Goal: Navigation & Orientation: Find specific page/section

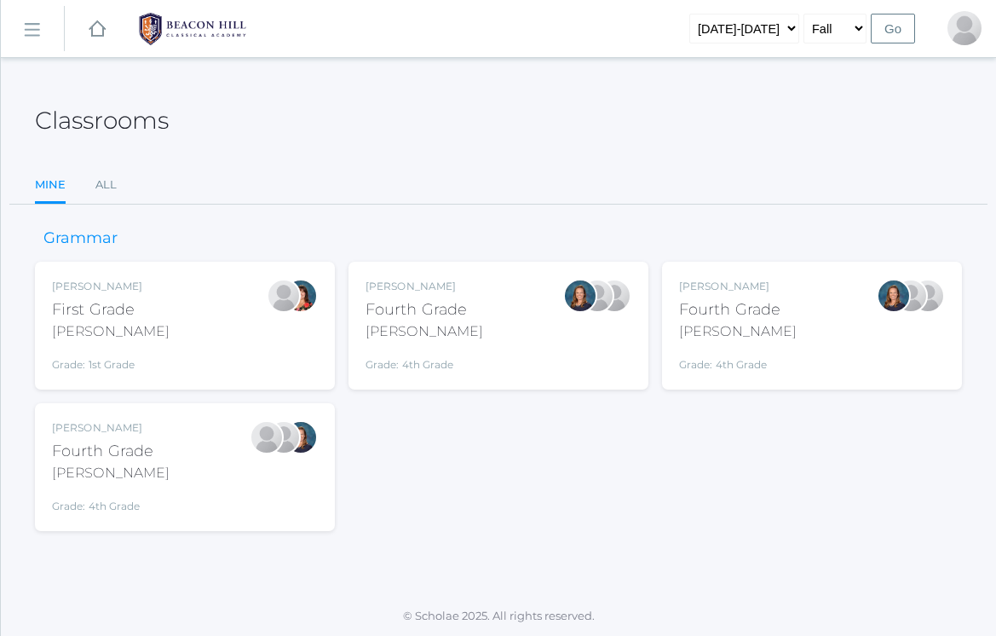
click at [474, 328] on div "Ellie Bradley Fourth Grade Bradley Grade: 4th Grade 04LA" at bounding box center [499, 326] width 266 height 94
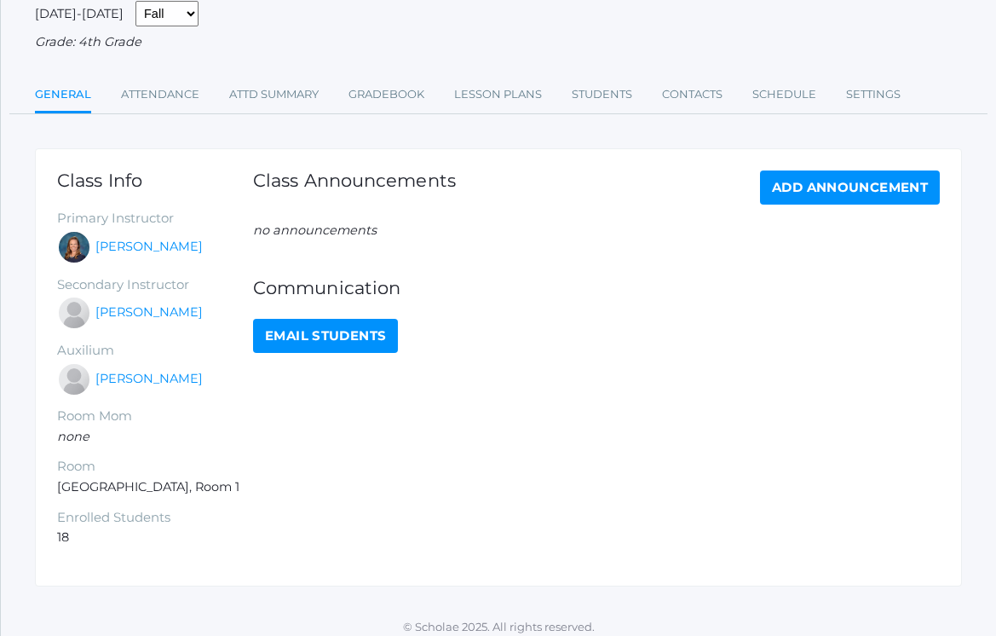
scroll to position [141, 0]
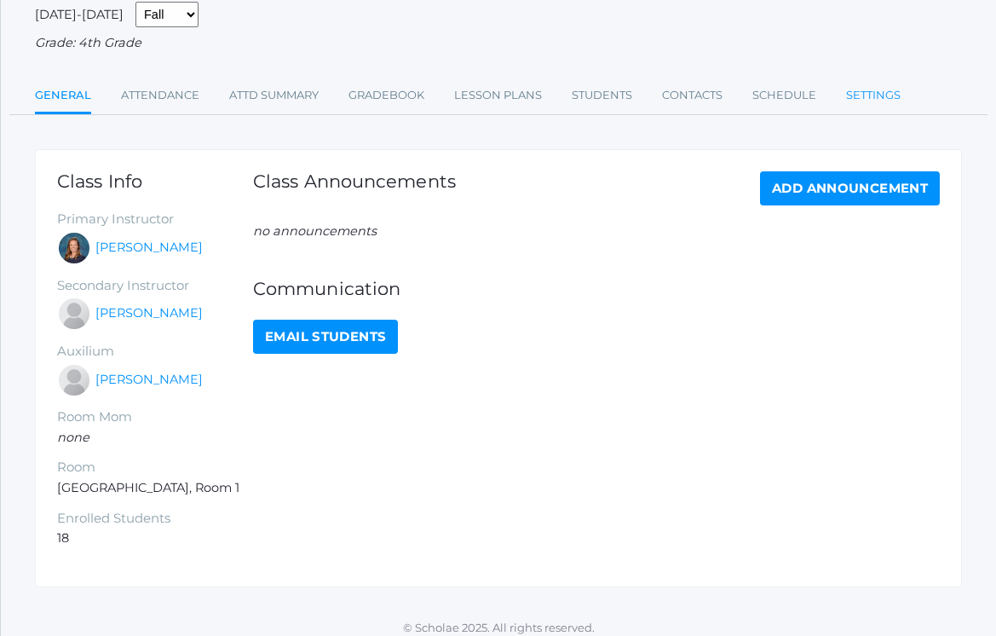
click at [871, 89] on link "Settings" at bounding box center [873, 95] width 55 height 34
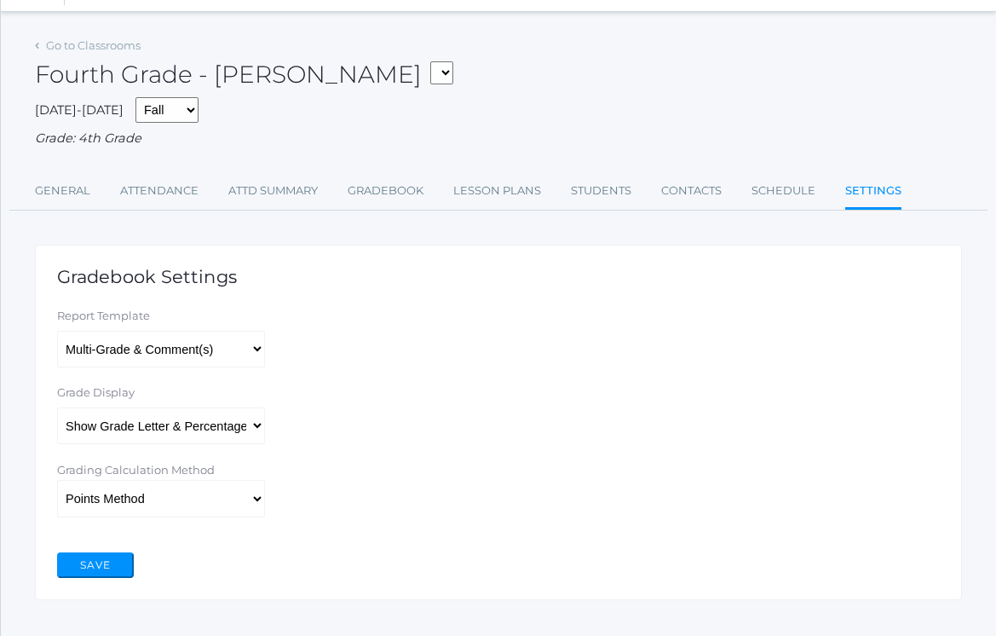
scroll to position [50, 0]
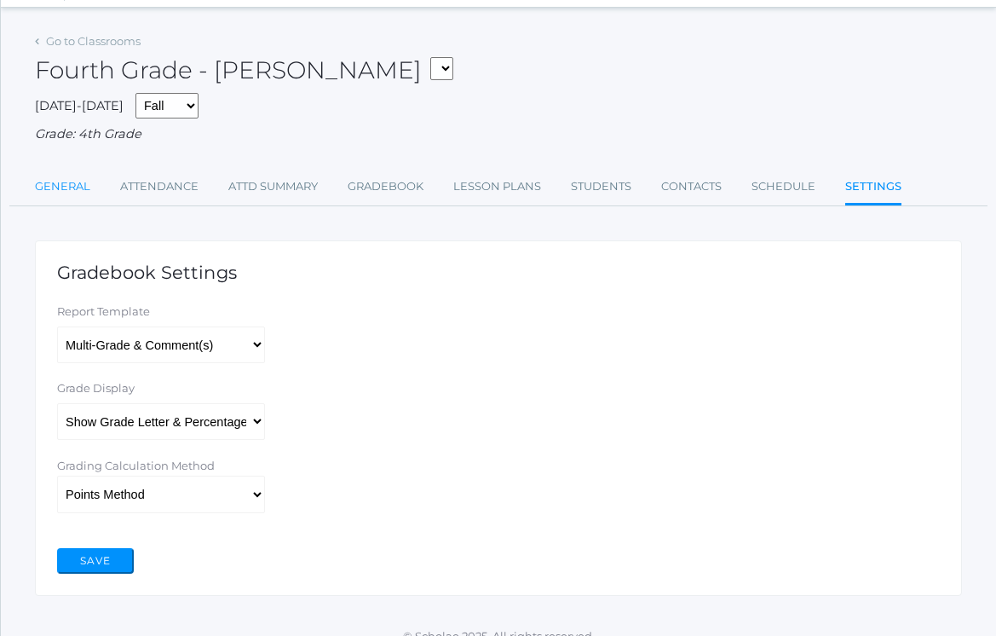
click at [78, 183] on link "General" at bounding box center [62, 187] width 55 height 34
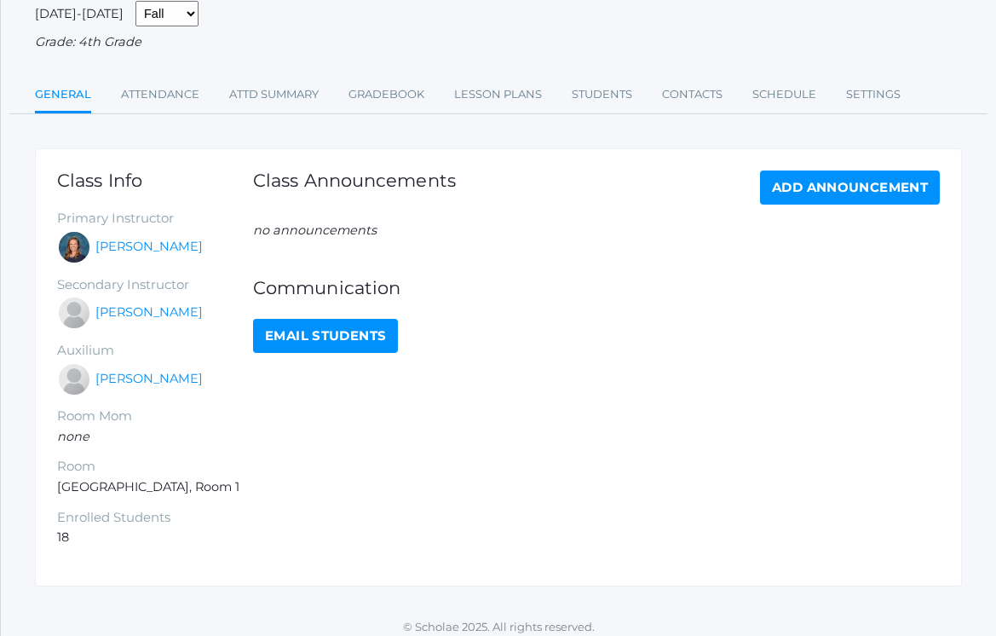
scroll to position [141, 0]
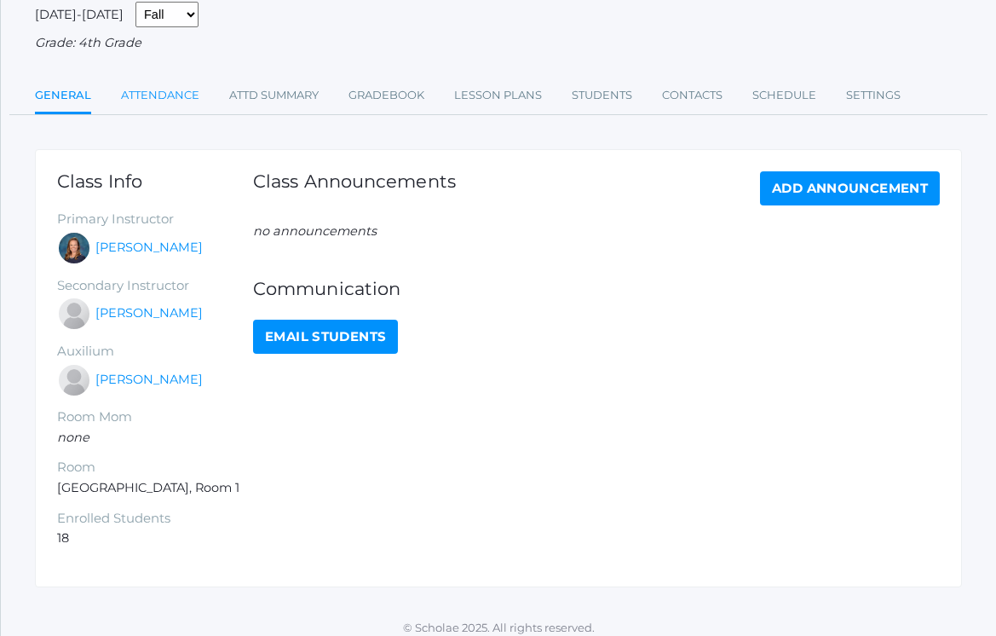
click at [175, 98] on link "Attendance" at bounding box center [160, 95] width 78 height 34
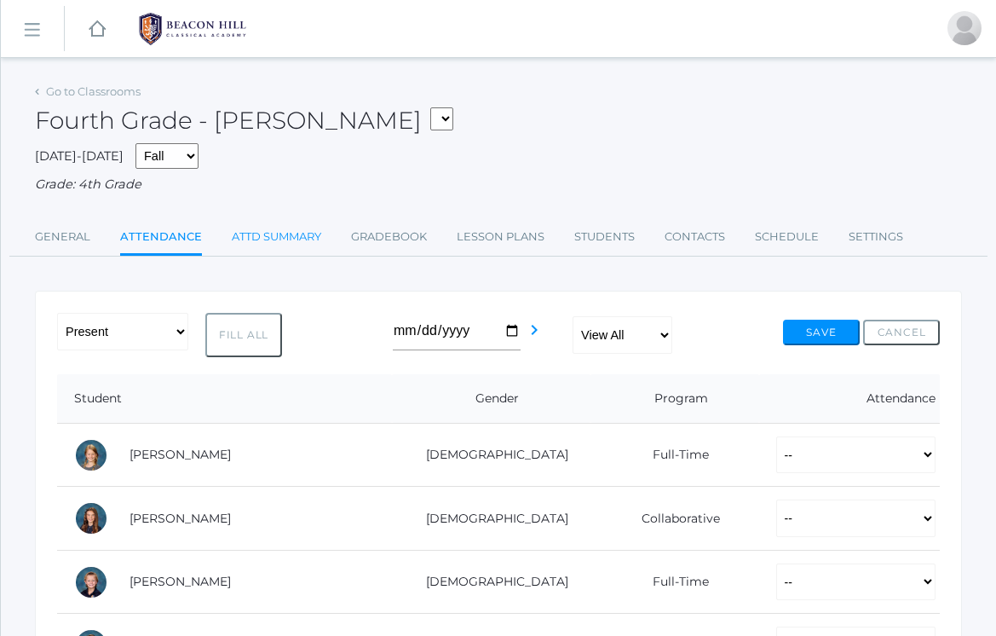
click at [253, 227] on link "Attd Summary" at bounding box center [276, 237] width 89 height 34
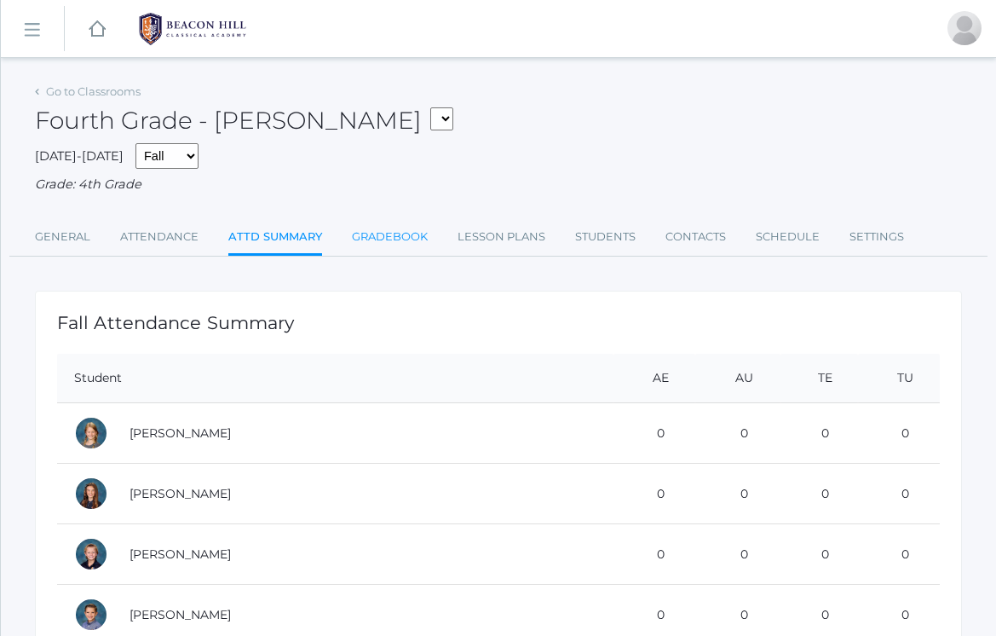
click at [419, 233] on link "Gradebook" at bounding box center [390, 237] width 76 height 34
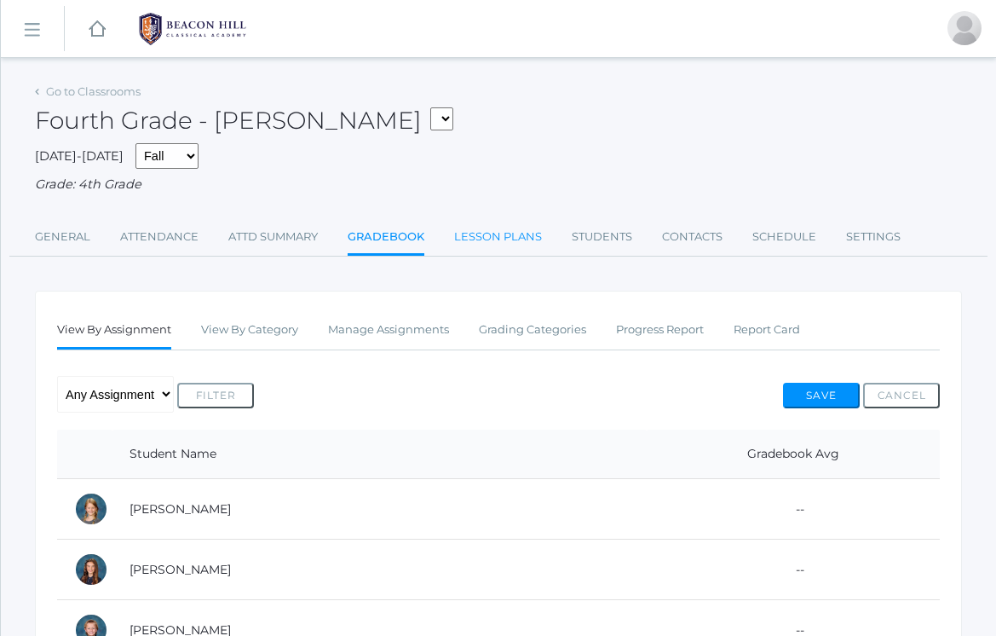
click at [478, 233] on link "Lesson Plans" at bounding box center [498, 237] width 88 height 34
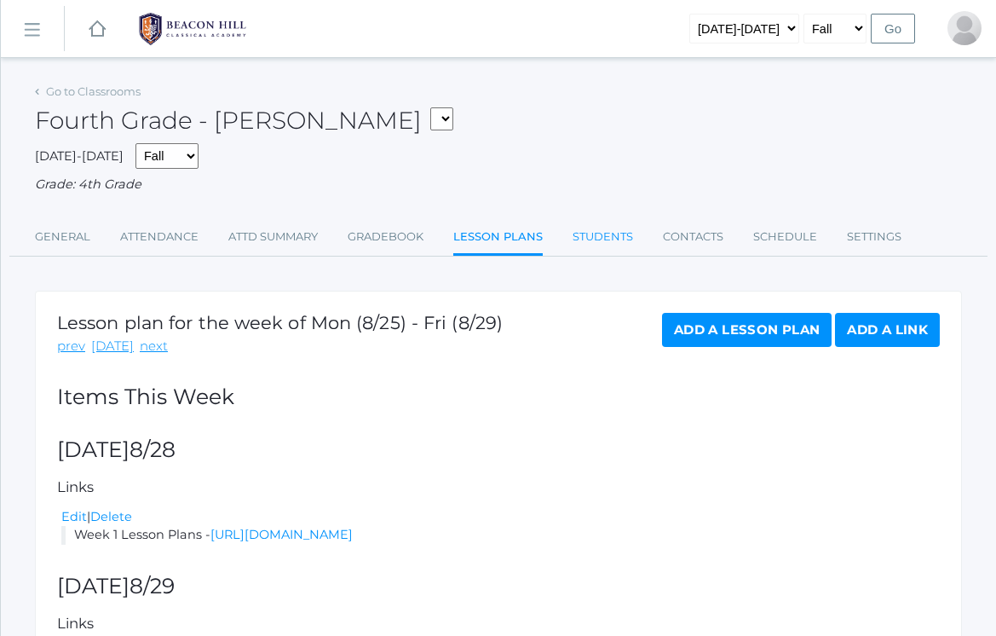
click at [611, 237] on link "Students" at bounding box center [603, 237] width 61 height 34
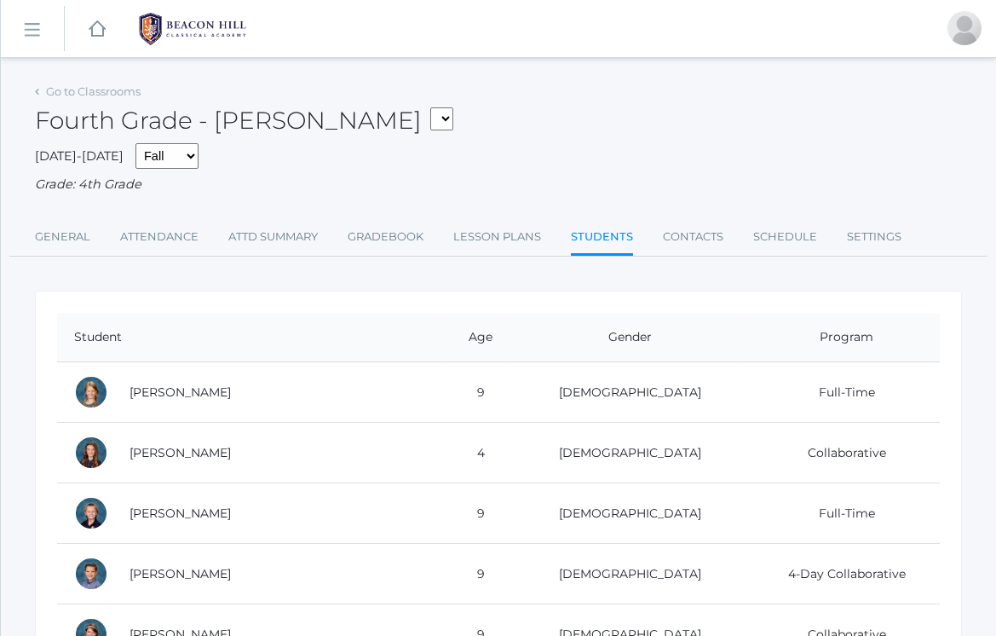
click at [661, 236] on ul "General Attendance Attd Summary Gradebook Lesson Plans Students Contacts Schedu…" at bounding box center [498, 238] width 927 height 37
click at [677, 229] on link "Contacts" at bounding box center [693, 237] width 61 height 34
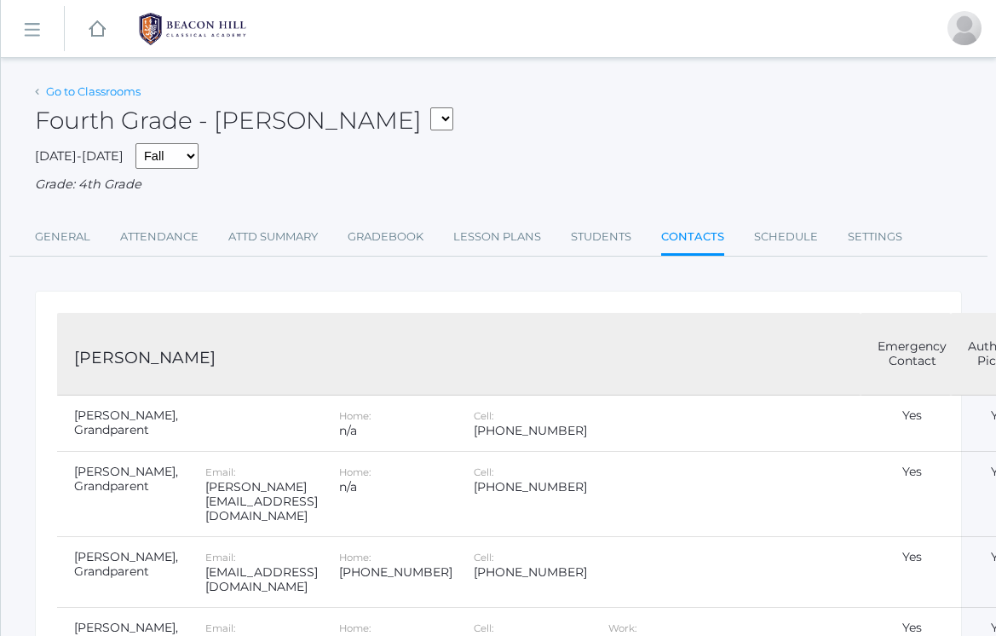
click at [72, 88] on link "Go to Classrooms" at bounding box center [93, 91] width 95 height 14
